Goal: Information Seeking & Learning: Learn about a topic

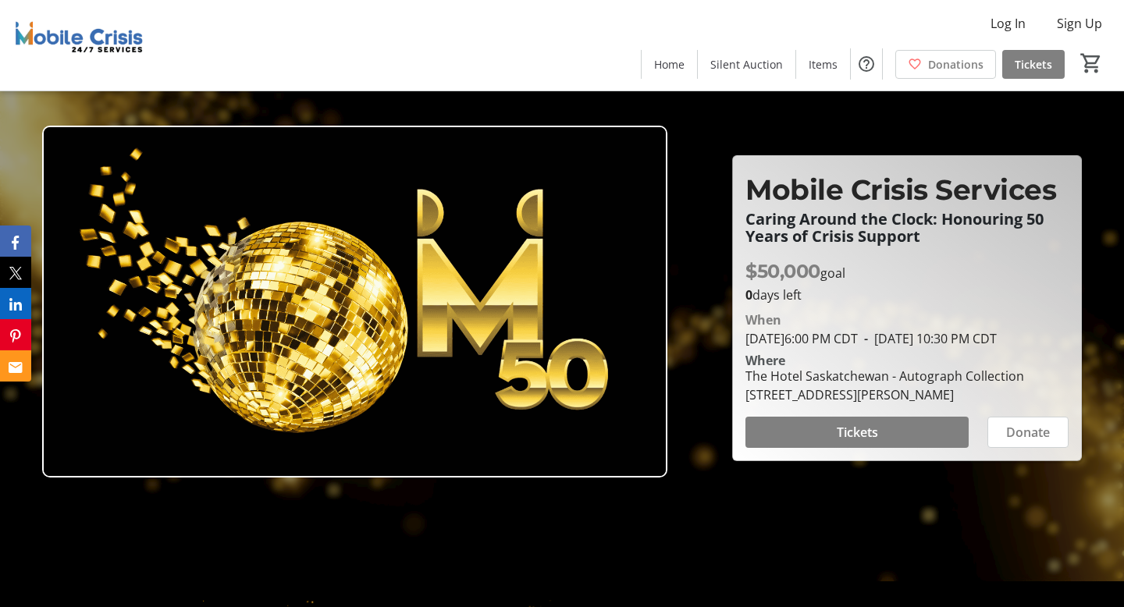
scroll to position [38, 0]
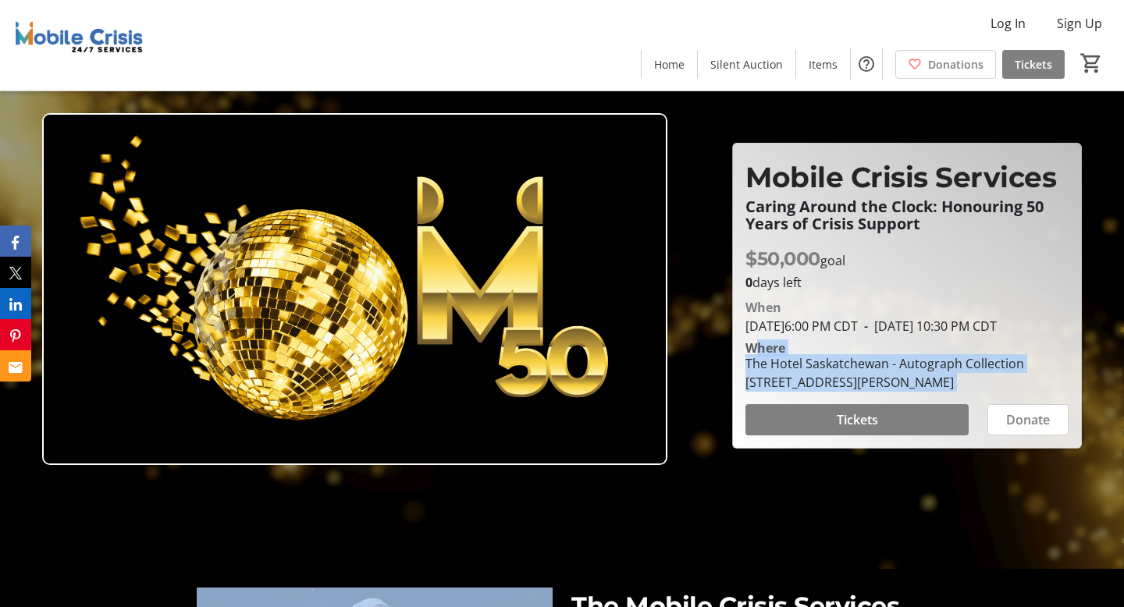
drag, startPoint x: 799, startPoint y: 403, endPoint x: 799, endPoint y: 334, distance: 69.5
click at [799, 334] on section "When [DATE] 6:00 PM CDT - [DATE] 10:30 PM CDT Where The Hotel Saskatchewan - Au…" at bounding box center [906, 364] width 323 height 144
click at [800, 354] on div "Where" at bounding box center [907, 348] width 342 height 12
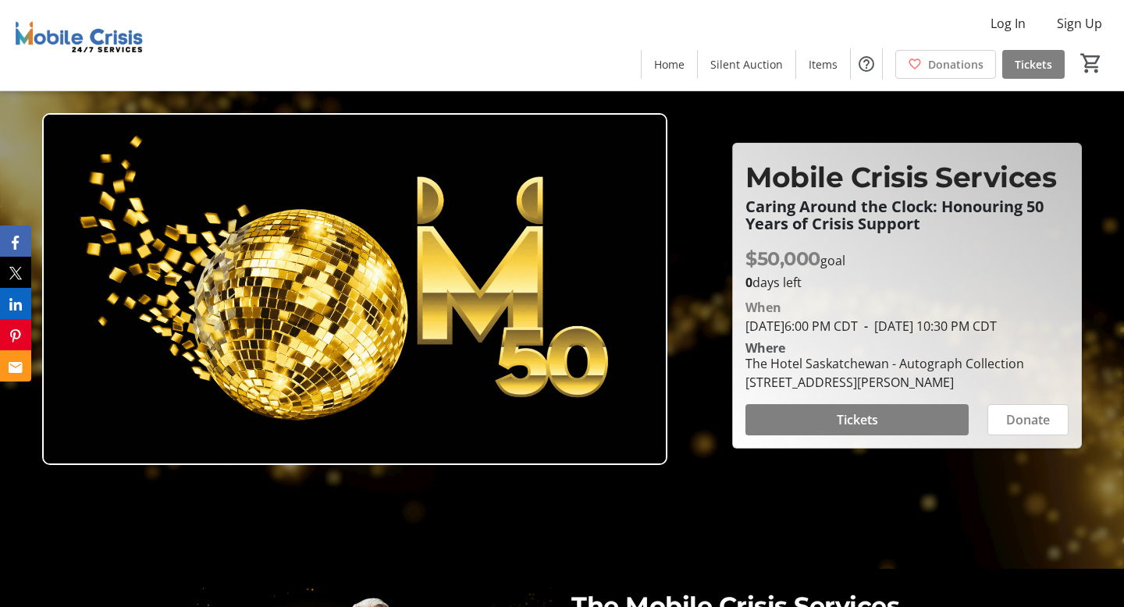
drag, startPoint x: 801, startPoint y: 403, endPoint x: 784, endPoint y: 332, distance: 72.1
click at [784, 332] on section "When [DATE] 6:00 PM CDT - [DATE] 10:30 PM CDT Where The Hotel Saskatchewan - Au…" at bounding box center [906, 364] width 323 height 144
click at [793, 354] on div "Where" at bounding box center [765, 348] width 59 height 12
drag, startPoint x: 793, startPoint y: 389, endPoint x: 793, endPoint y: 358, distance: 30.4
click at [793, 364] on div "The Hotel Saskatchewan - Autograph Collection [STREET_ADDRESS][PERSON_NAME]" at bounding box center [884, 372] width 297 height 37
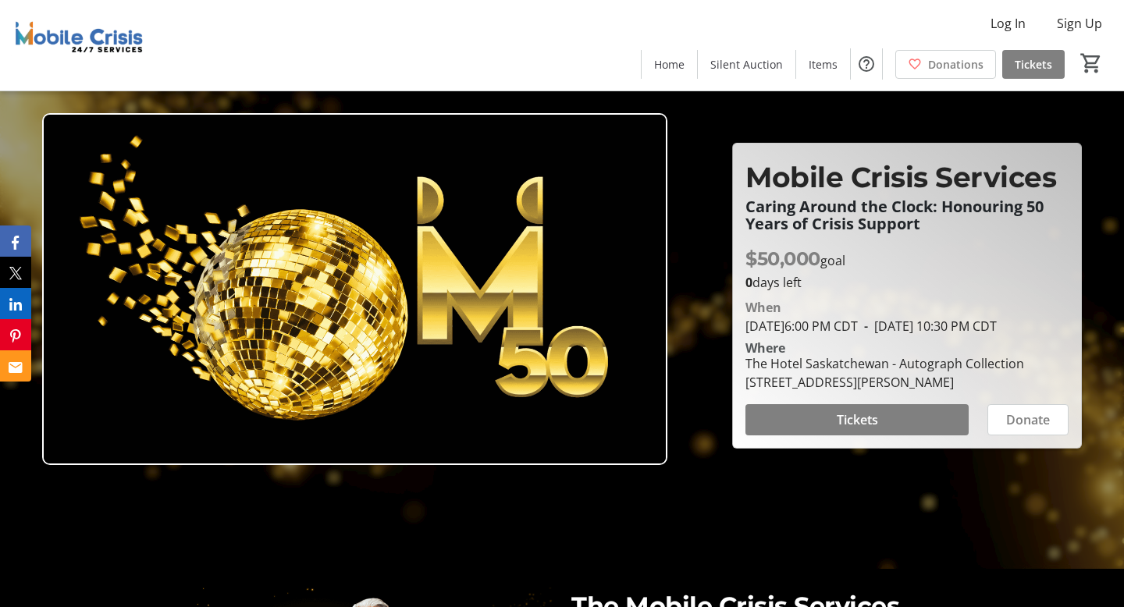
click at [793, 354] on div "Where" at bounding box center [765, 348] width 59 height 12
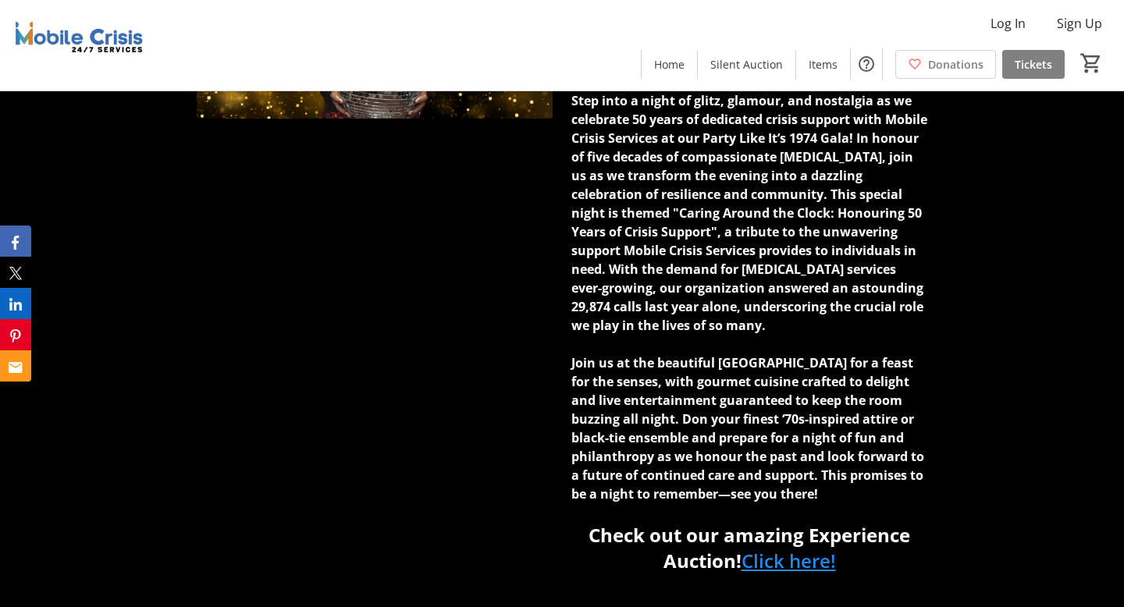
scroll to position [607, 0]
